Goal: Task Accomplishment & Management: Use online tool/utility

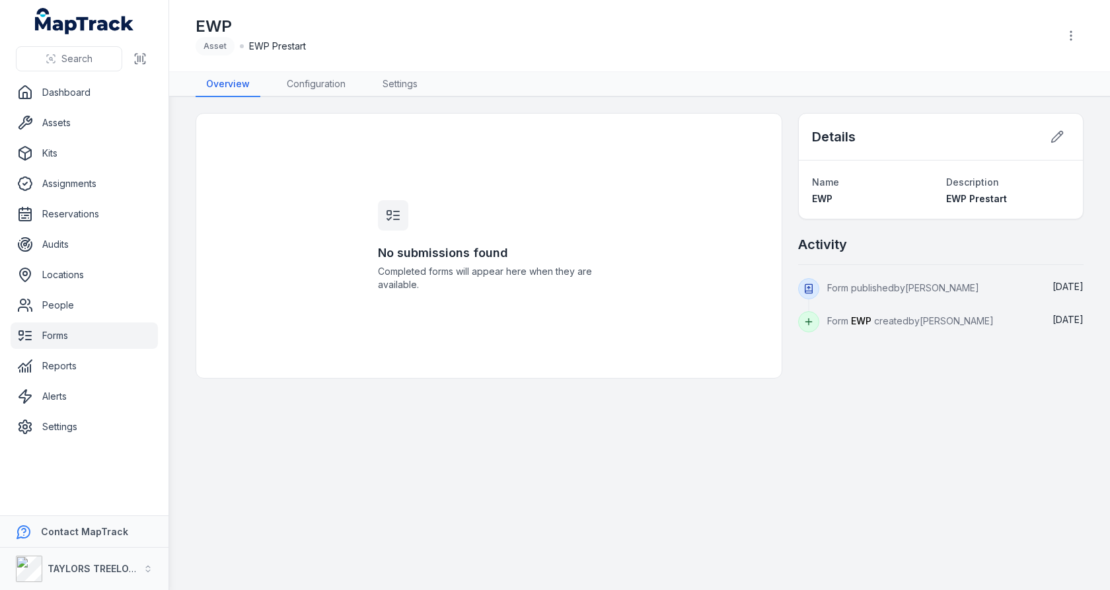
click at [57, 334] on link "Forms" at bounding box center [84, 336] width 147 height 26
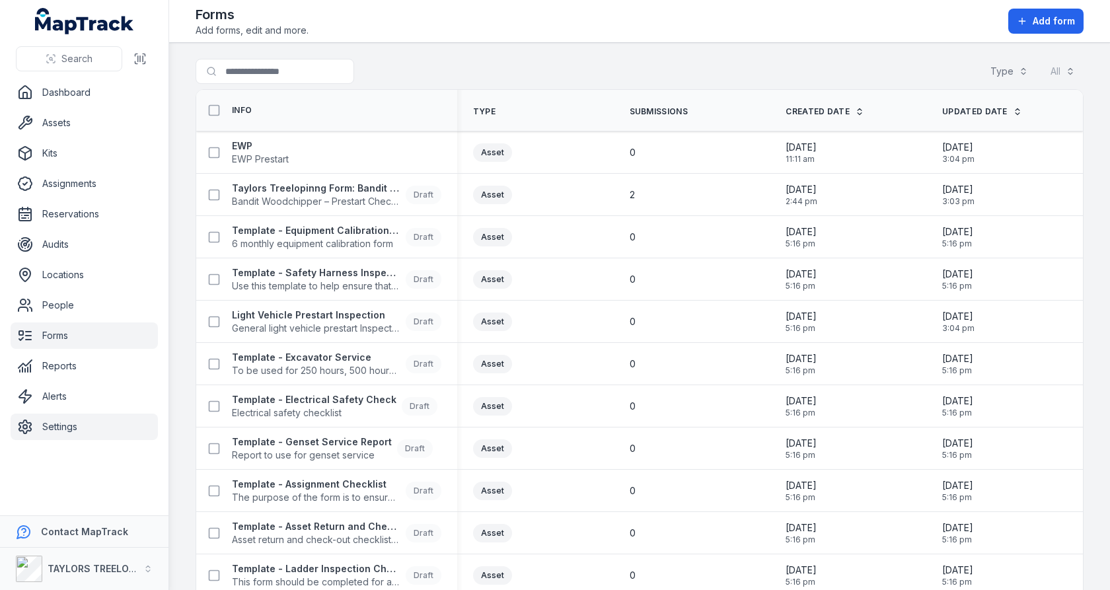
click at [75, 430] on link "Settings" at bounding box center [84, 427] width 147 height 26
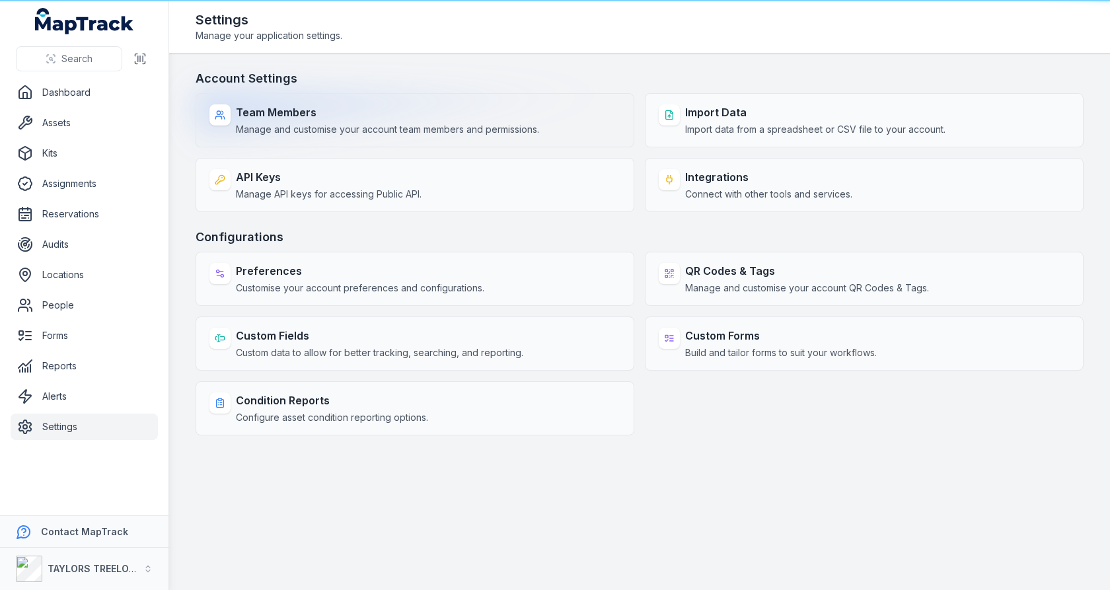
click at [268, 114] on strong "Team Members" at bounding box center [387, 112] width 303 height 16
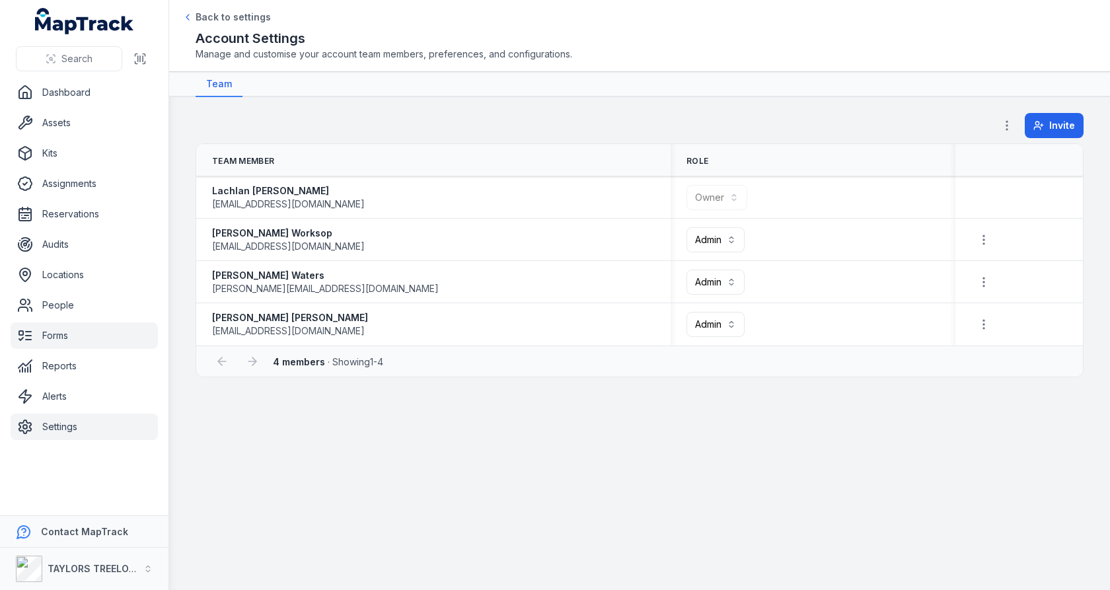
click at [58, 325] on link "Forms" at bounding box center [84, 336] width 147 height 26
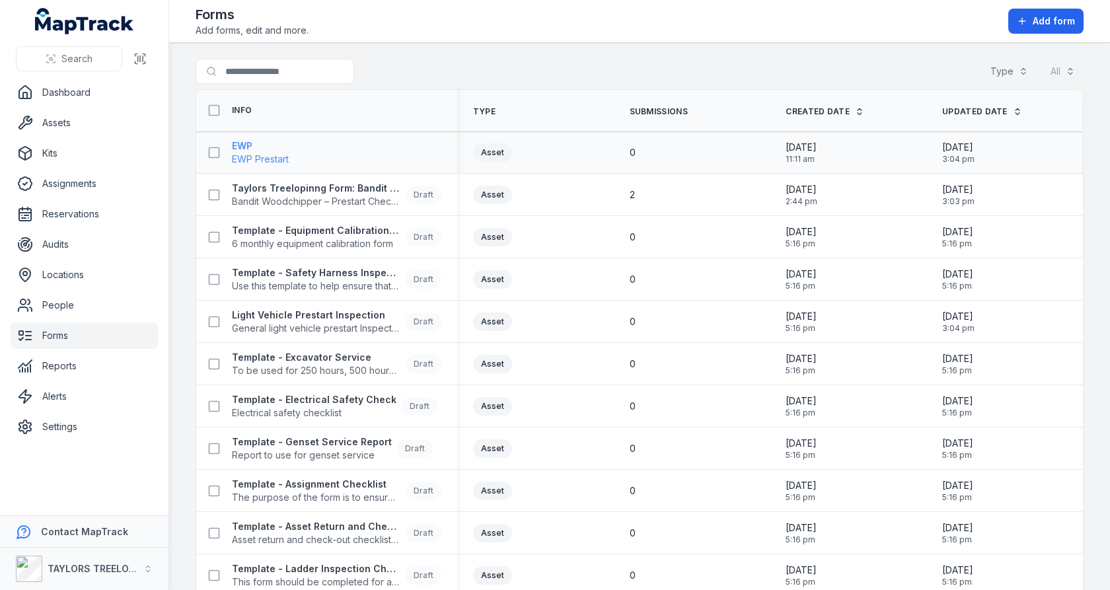
click at [284, 160] on span "EWP Prestart" at bounding box center [260, 159] width 57 height 13
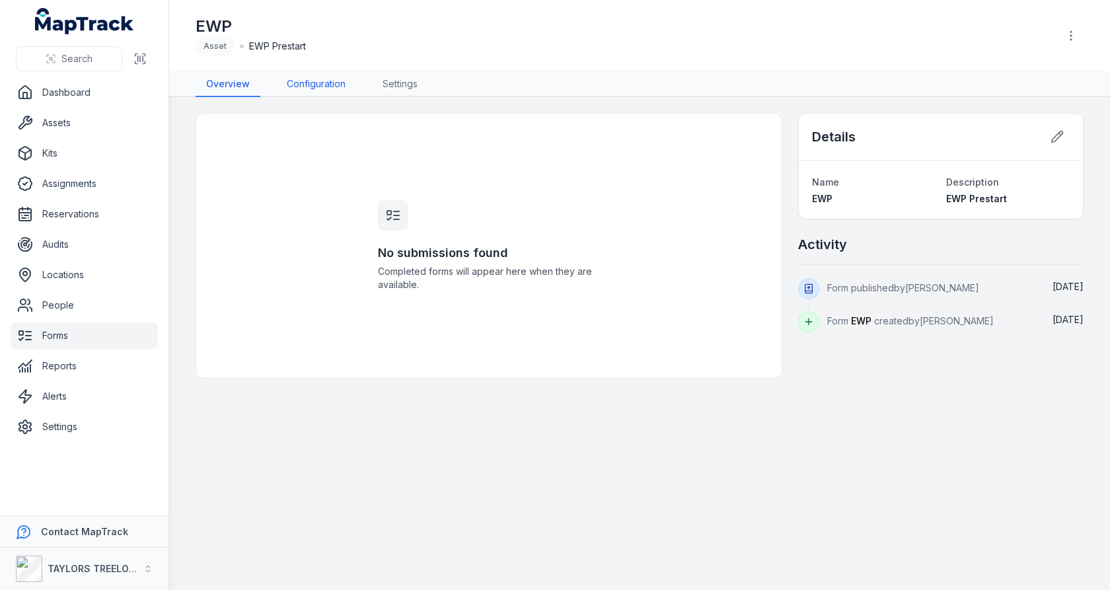
click at [304, 73] on link "Configuration" at bounding box center [316, 84] width 80 height 25
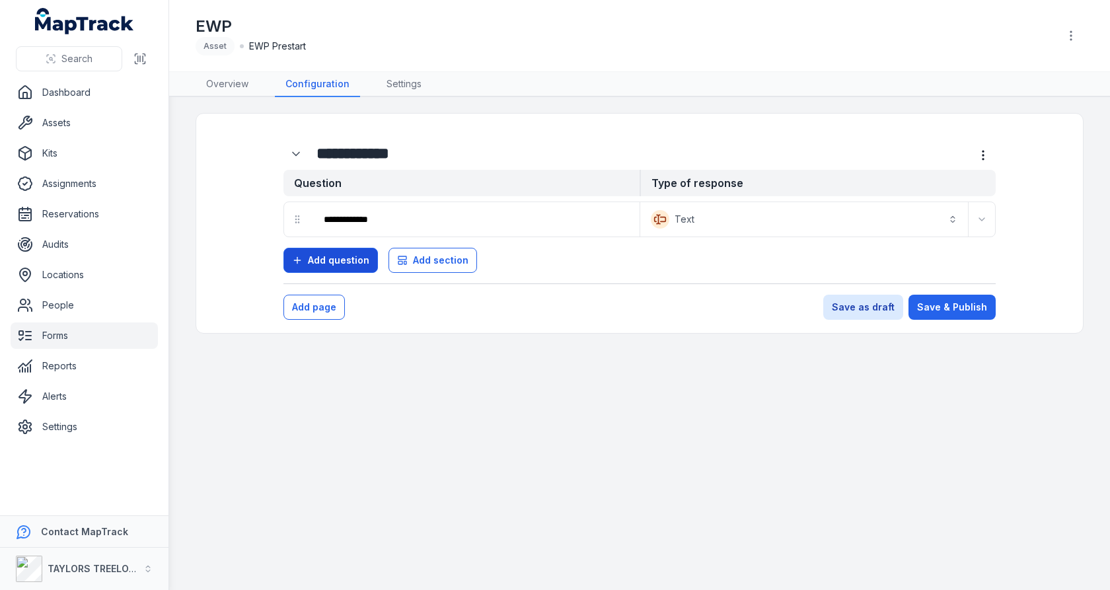
click at [351, 264] on span "Add question" at bounding box center [338, 260] width 61 height 13
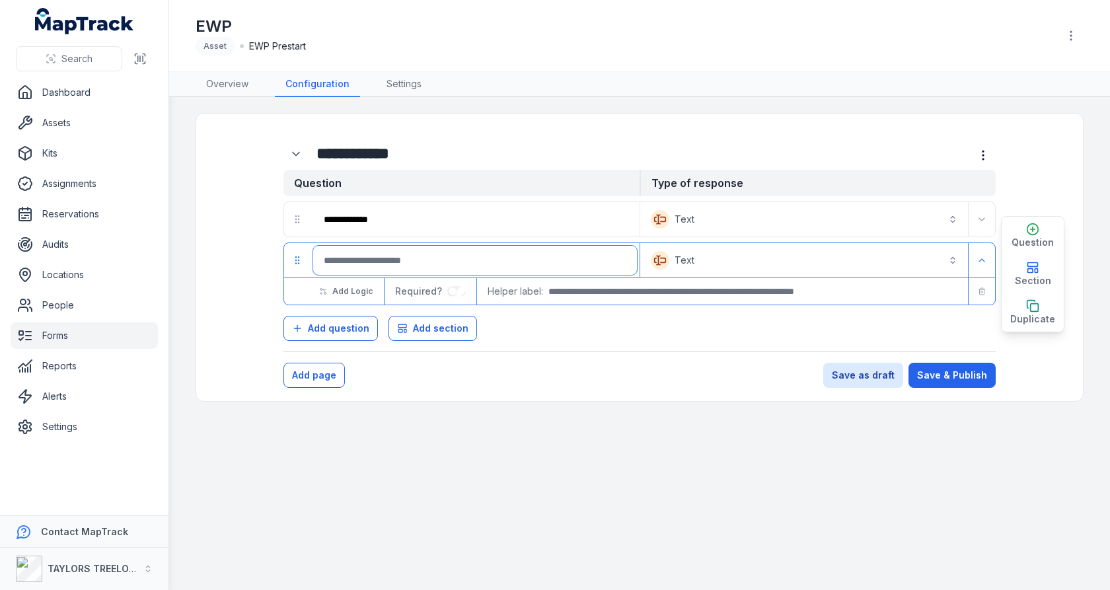
click at [416, 262] on input ":rq2:-form-item-label" at bounding box center [475, 260] width 324 height 29
type input "*"
type input "*********"
click at [876, 90] on nav "Overview Configuration Settings" at bounding box center [640, 84] width 888 height 25
click at [974, 373] on button "Save & Publish" at bounding box center [952, 375] width 87 height 25
